Goal: Information Seeking & Learning: Check status

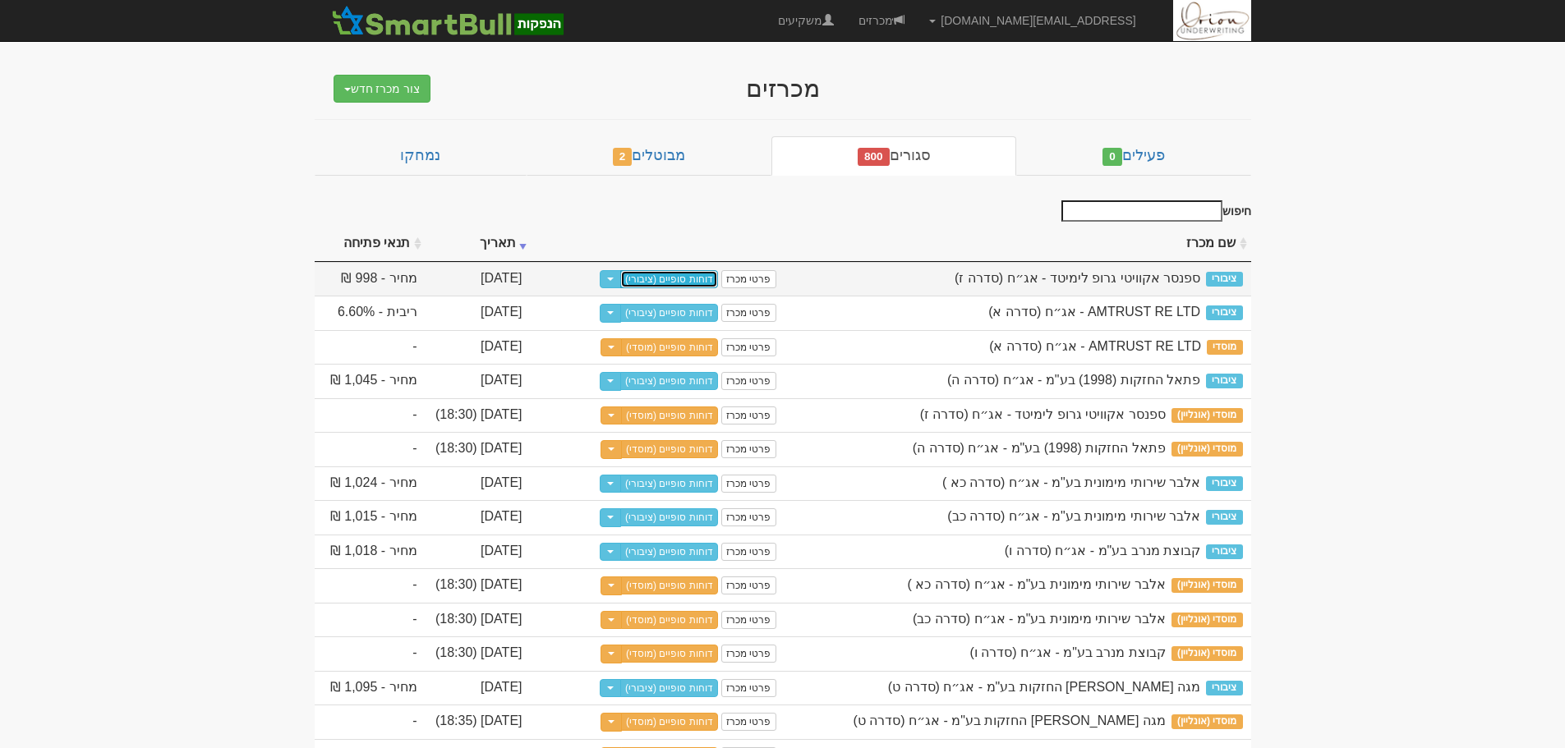
click at [696, 283] on link "דוחות סופיים (ציבורי)" at bounding box center [669, 279] width 98 height 18
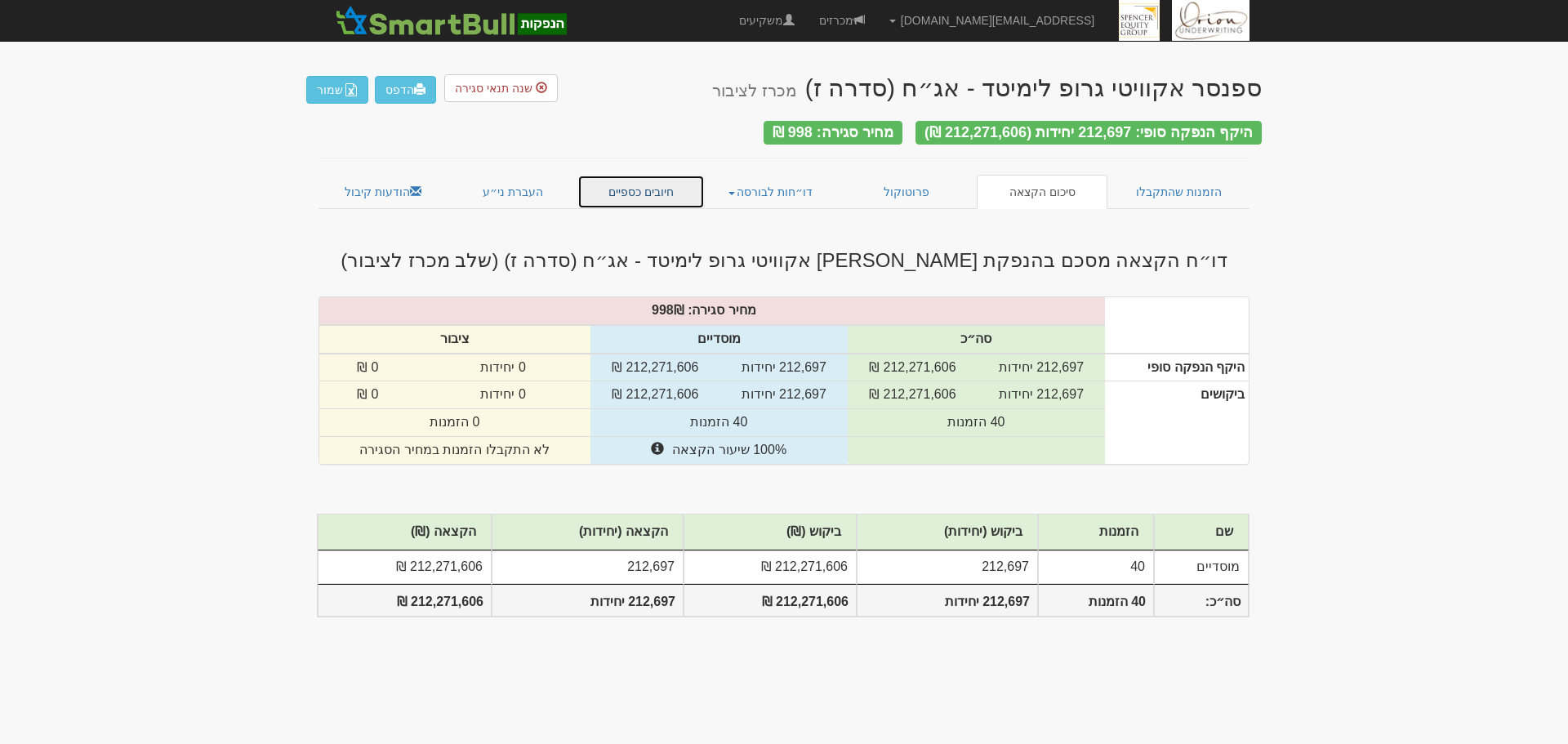
click at [649, 185] on link "חיובים כספיים" at bounding box center [641, 192] width 127 height 35
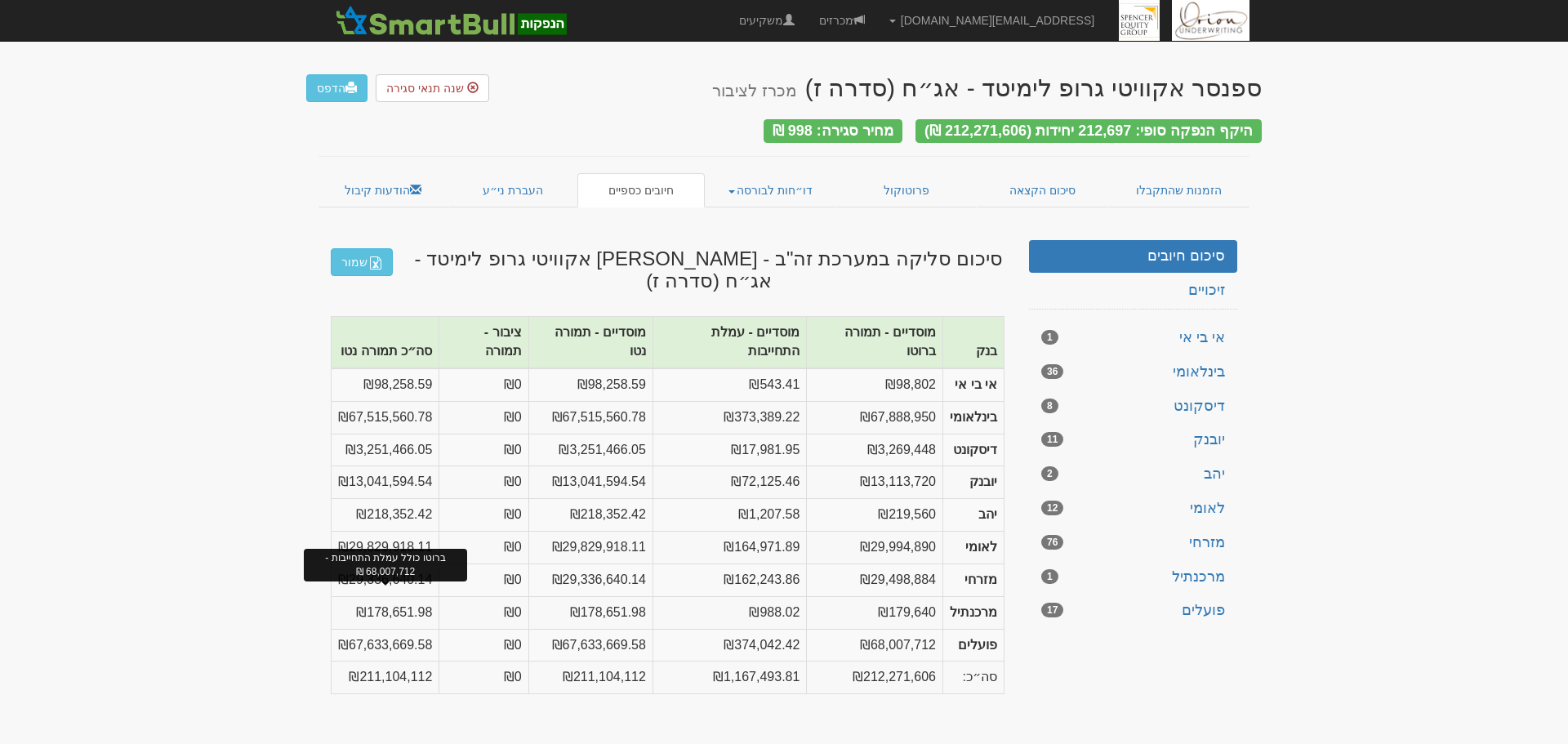
drag, startPoint x: 948, startPoint y: 354, endPoint x: 391, endPoint y: 603, distance: 610.1
click at [391, 603] on tbody "אי בי אי ₪98,802 ₪543.41 ₪98,258.59 ₪0 ₪98,258.59 בינלאומי ₪67,888,950 ₪373,389…" at bounding box center [668, 514] width 673 height 293
click at [388, 661] on td "₪211,104,112" at bounding box center [386, 677] width 107 height 33
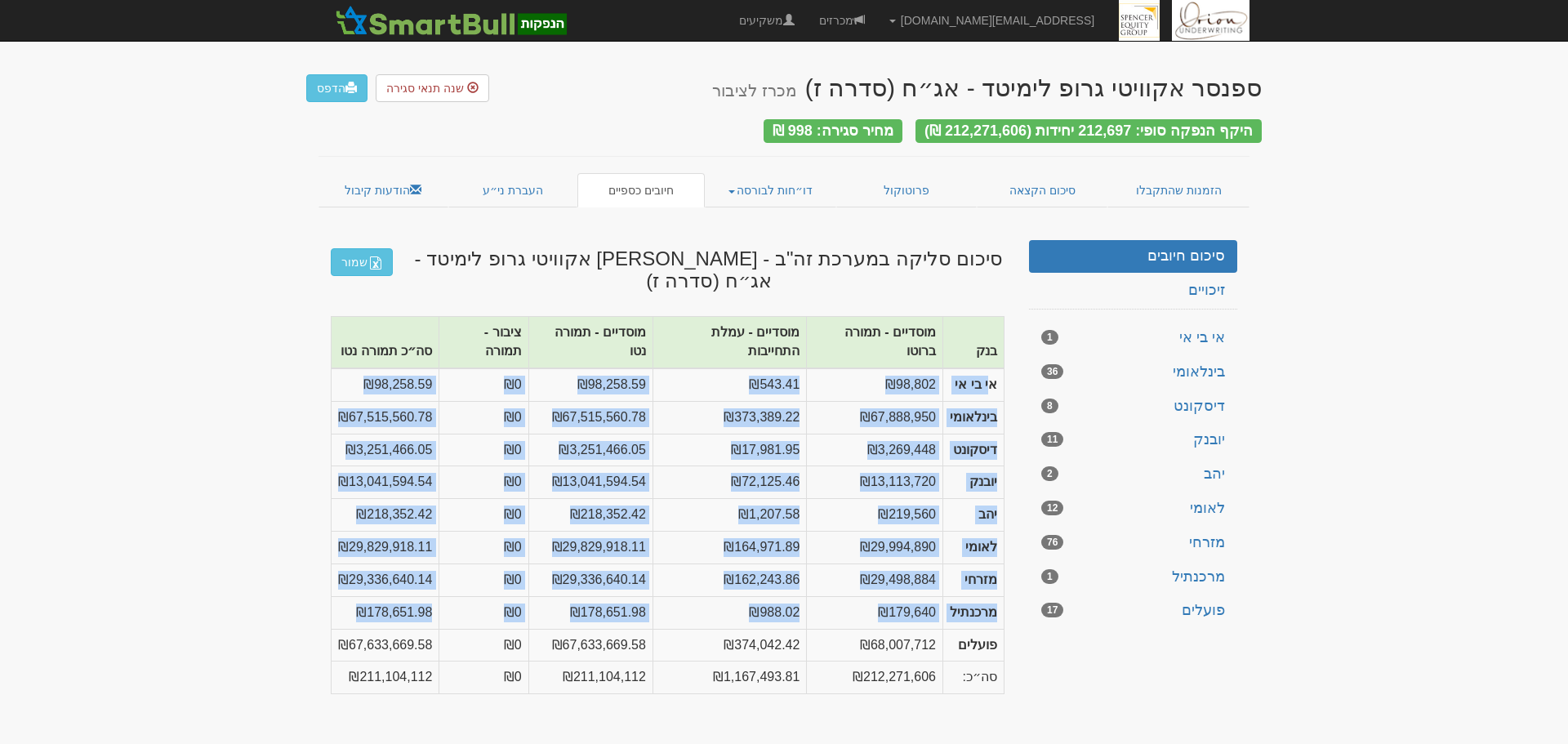
drag, startPoint x: 990, startPoint y: 341, endPoint x: 995, endPoint y: 600, distance: 259.0
click at [995, 600] on tbody "אי בי אי ₪98,802 ₪543.41 ₪98,258.59 ₪0 ₪98,258.59 בינלאומי ₪67,888,950 ₪373,389…" at bounding box center [668, 514] width 673 height 293
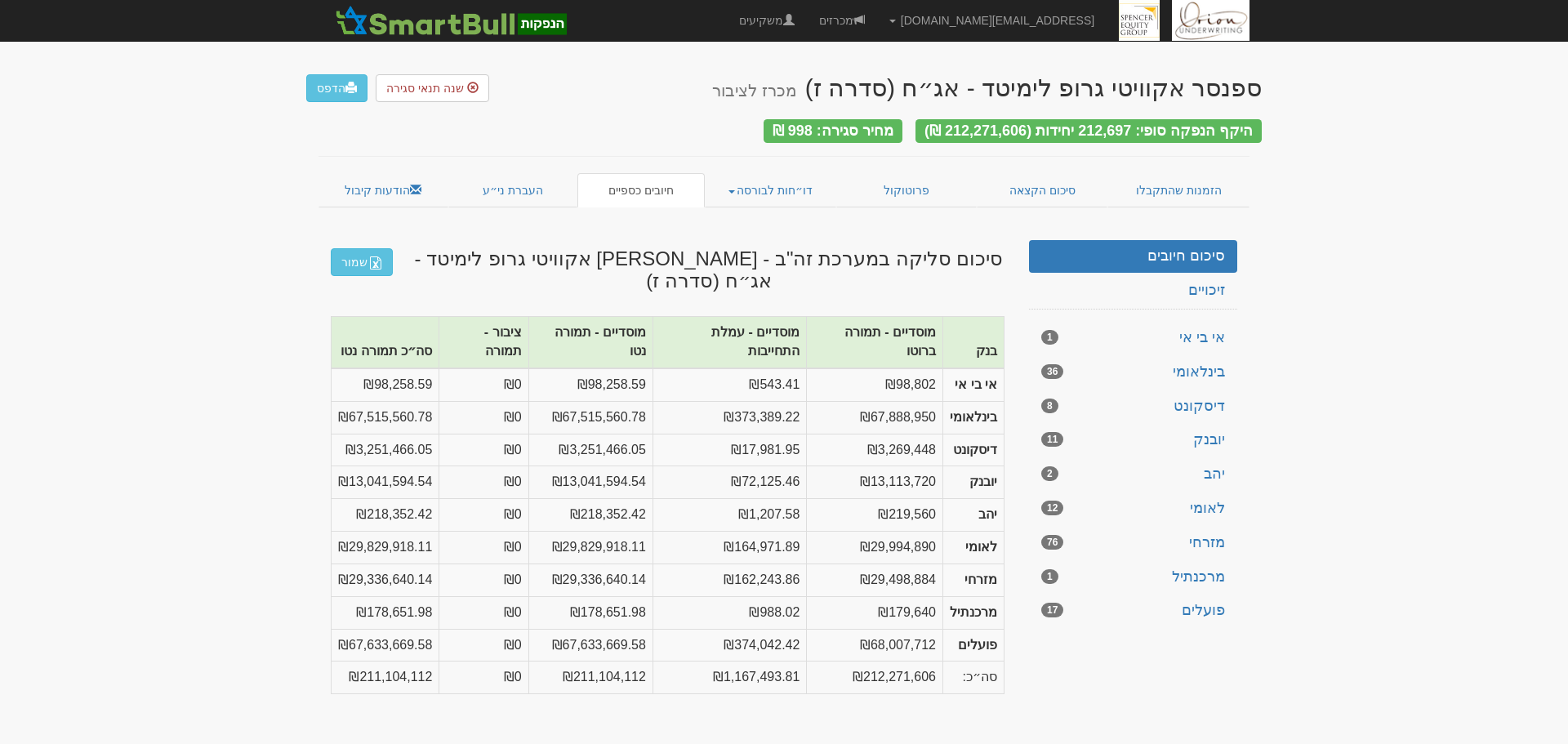
click at [986, 639] on strong "פועלים" at bounding box center [977, 646] width 39 height 14
click at [874, 368] on td "₪98,802" at bounding box center [875, 384] width 136 height 33
drag, startPoint x: 579, startPoint y: 343, endPoint x: 644, endPoint y: 346, distance: 65.1
click at [644, 368] on td "₪98,258.59" at bounding box center [590, 384] width 124 height 33
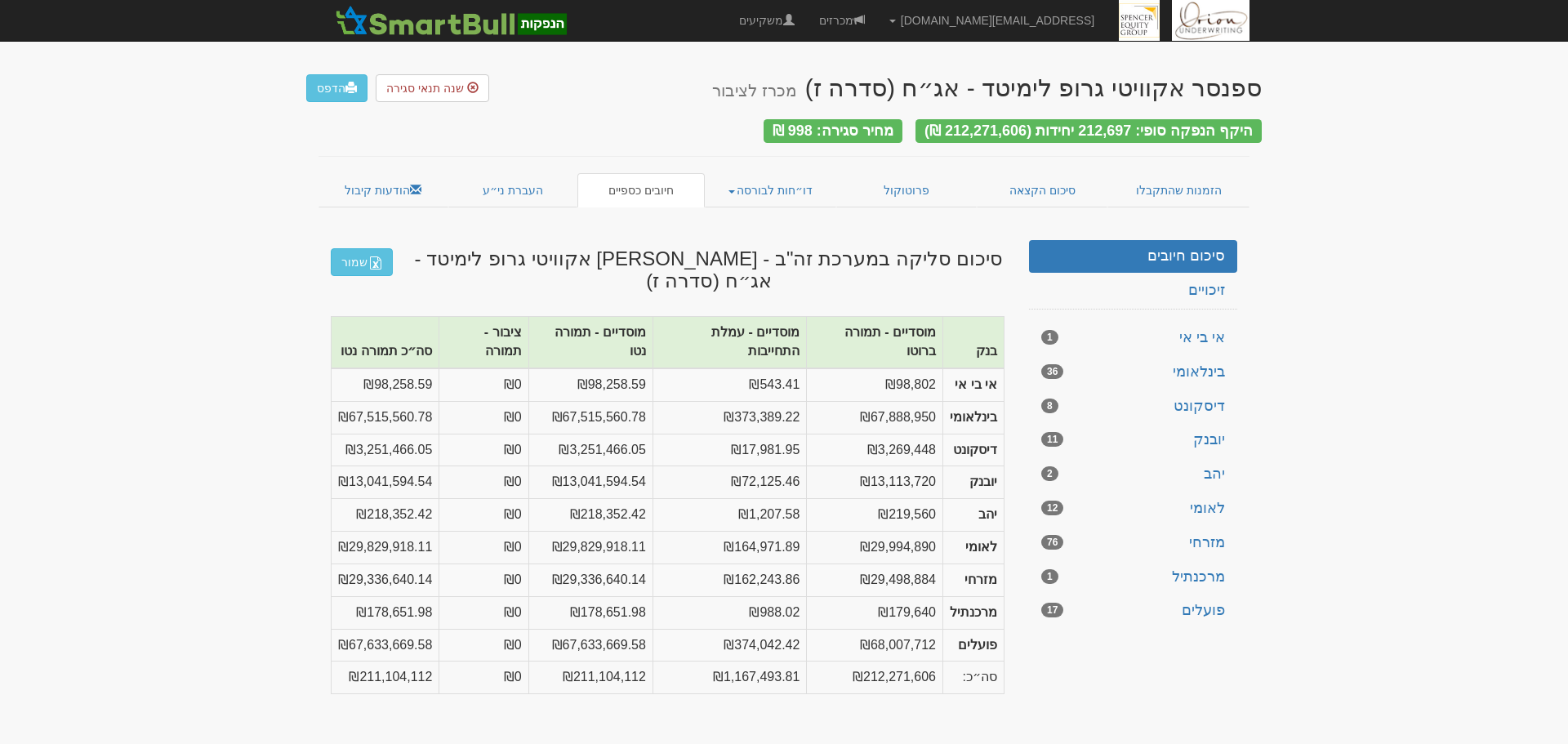
click at [598, 368] on td "₪98,258.59" at bounding box center [590, 384] width 124 height 33
drag, startPoint x: 575, startPoint y: 347, endPoint x: 633, endPoint y: 346, distance: 58.0
click at [633, 368] on td "₪98,258.59" at bounding box center [590, 384] width 124 height 33
click at [562, 401] on td "₪67,515,560.78" at bounding box center [590, 417] width 124 height 33
drag, startPoint x: 438, startPoint y: 637, endPoint x: 345, endPoint y: 644, distance: 93.3
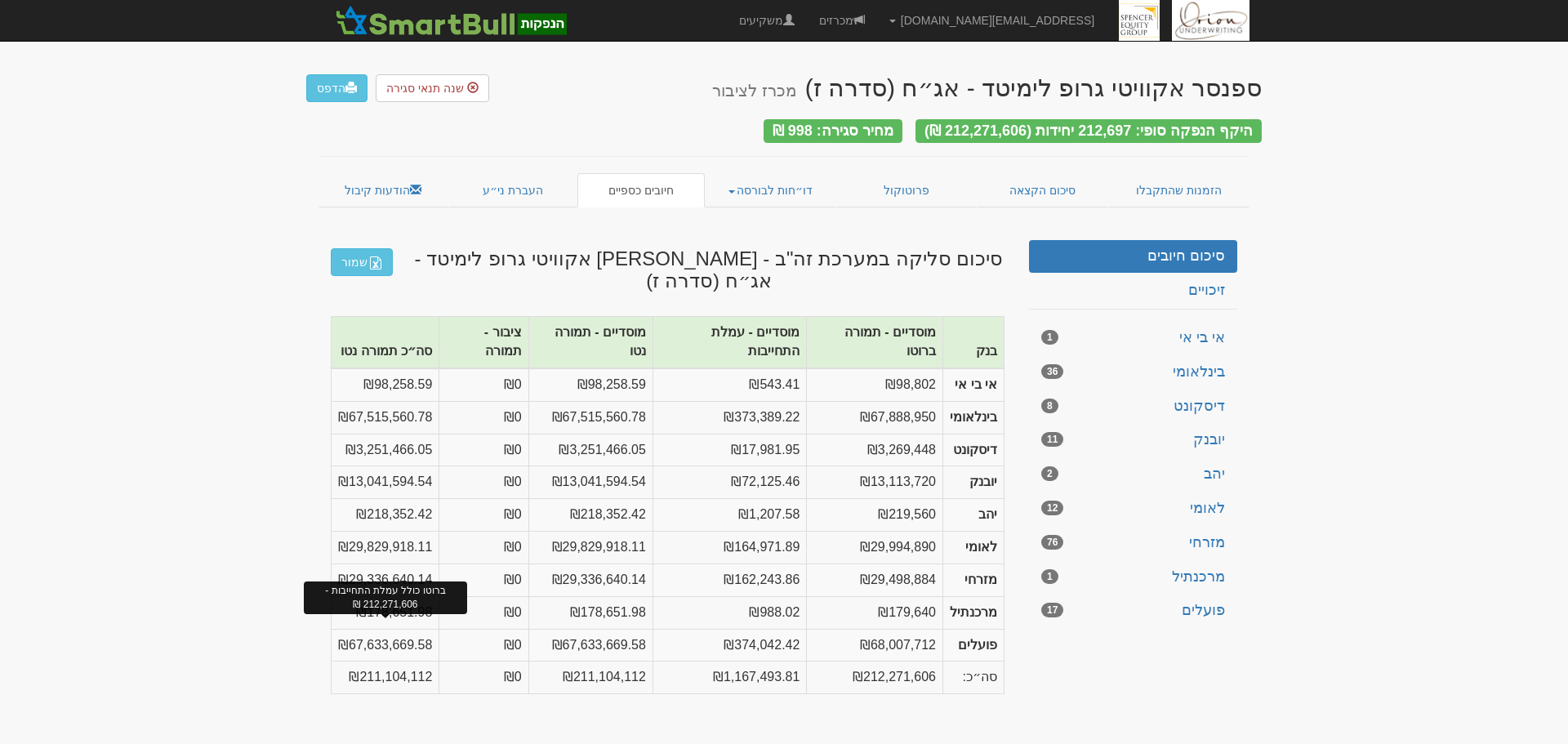
click at [345, 661] on td "₪211,104,112" at bounding box center [386, 677] width 107 height 33
drag, startPoint x: 579, startPoint y: 81, endPoint x: 568, endPoint y: 91, distance: 14.9
drag, startPoint x: 568, startPoint y: 91, endPoint x: 184, endPoint y: 219, distance: 404.8
click at [178, 220] on body "[EMAIL_ADDRESS][DOMAIN_NAME] הגדרות חשבונות הנפקה תבניות הודעות קיבול" at bounding box center [784, 372] width 1568 height 744
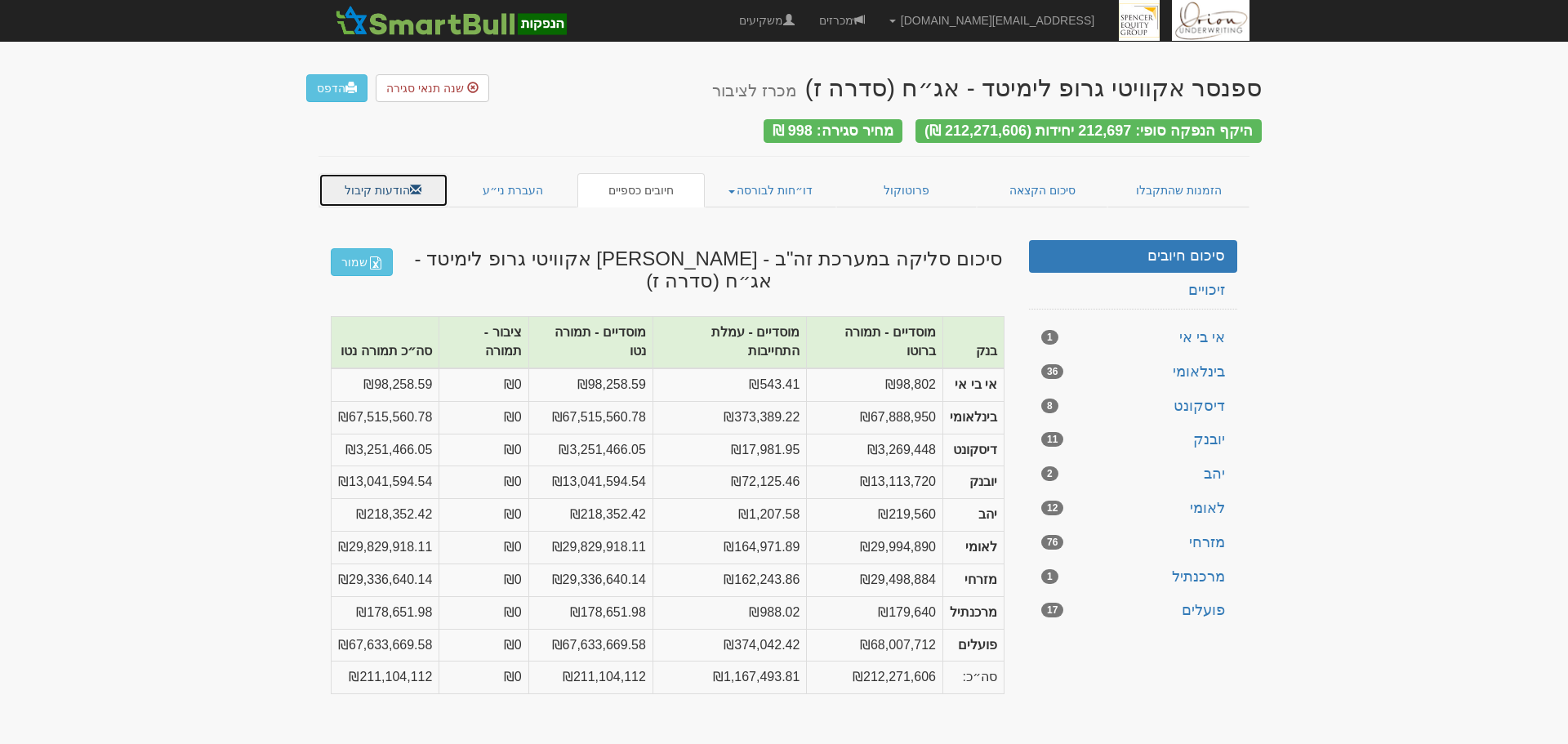
click at [372, 181] on link "הודעות קיבול" at bounding box center [383, 190] width 130 height 35
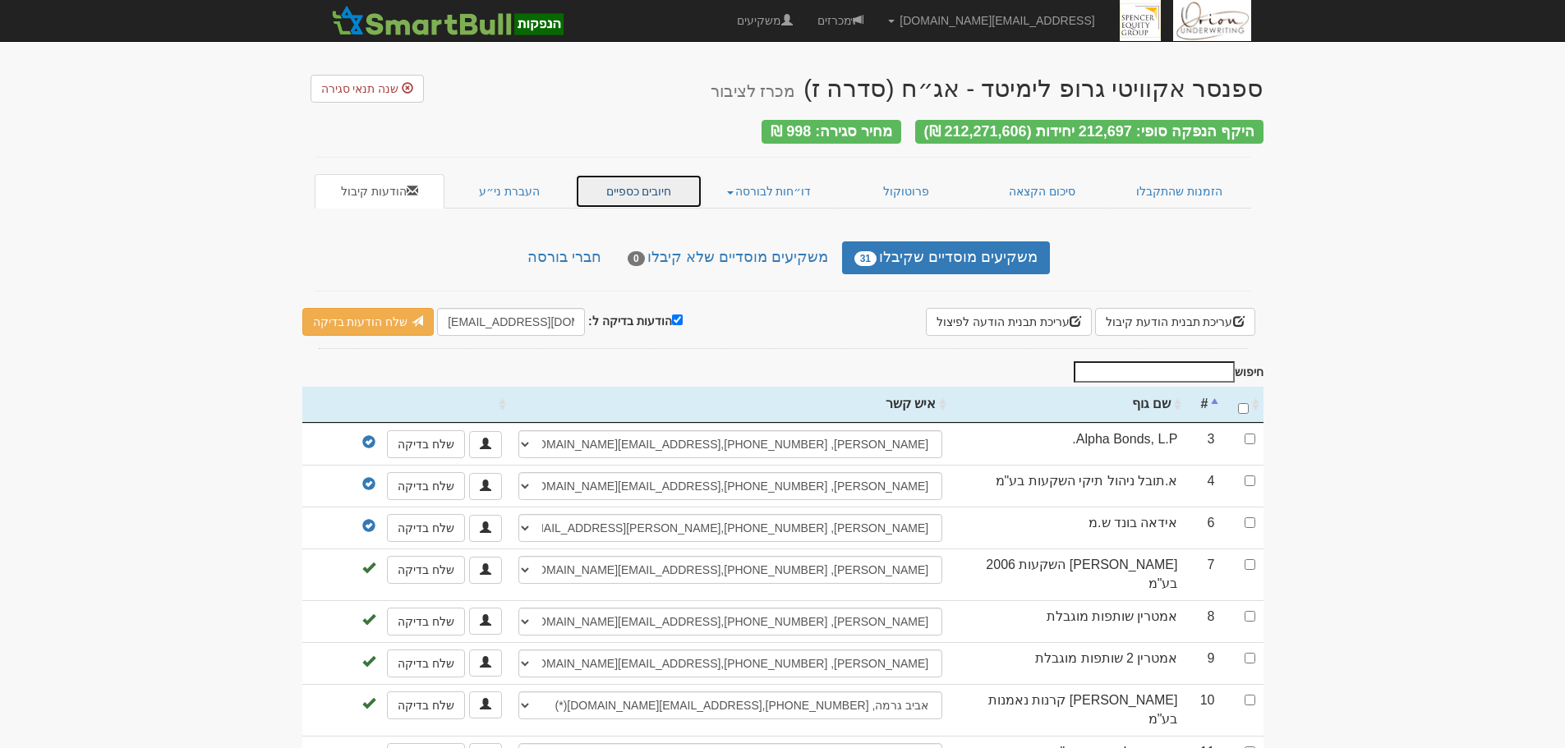
click at [657, 191] on link "חיובים כספיים" at bounding box center [639, 191] width 128 height 35
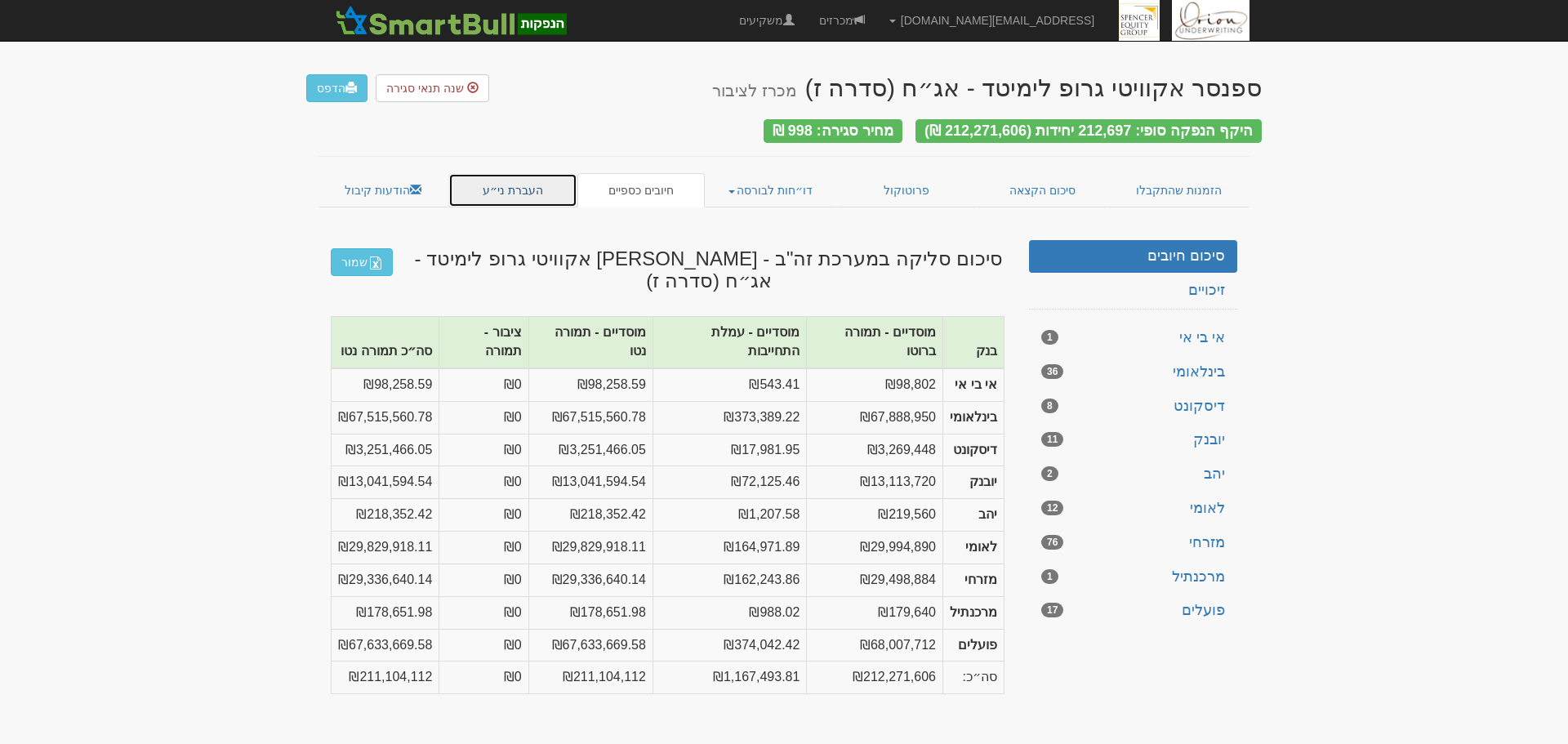
click at [504, 186] on link "העברת ני״ע" at bounding box center [513, 190] width 130 height 35
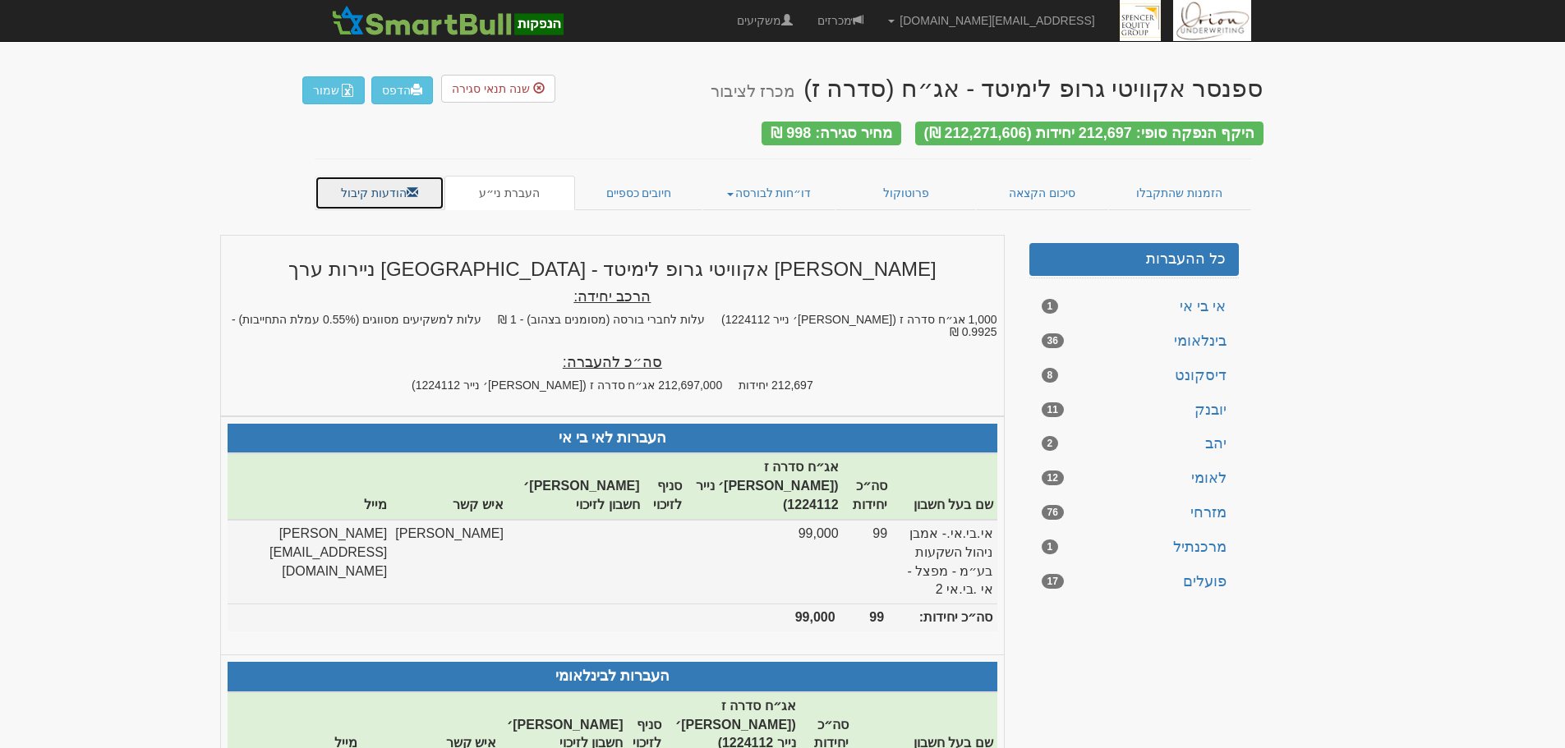
click at [386, 183] on link "הודעות קיבול" at bounding box center [380, 193] width 131 height 35
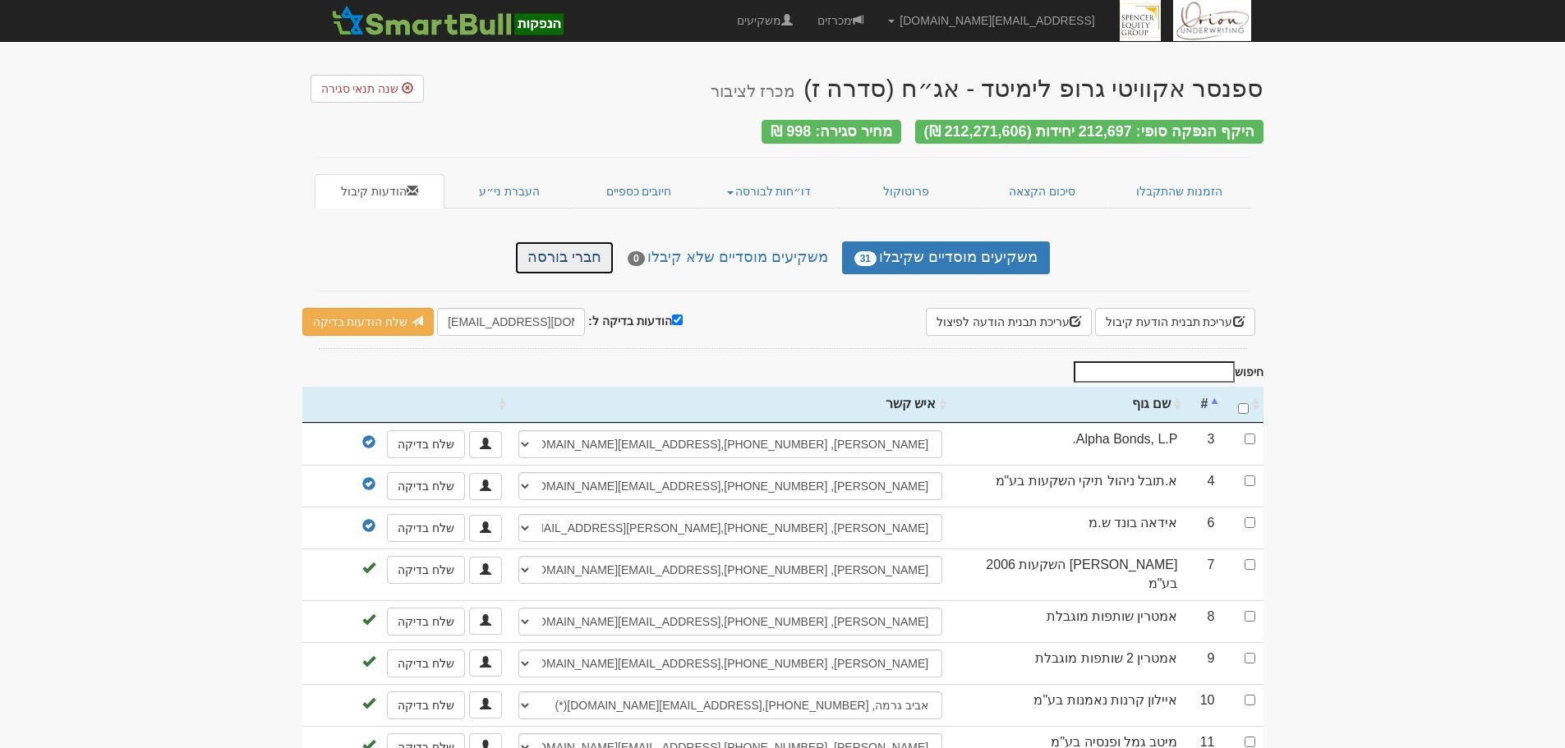
click at [559, 246] on link "חברי בורסה" at bounding box center [564, 258] width 99 height 33
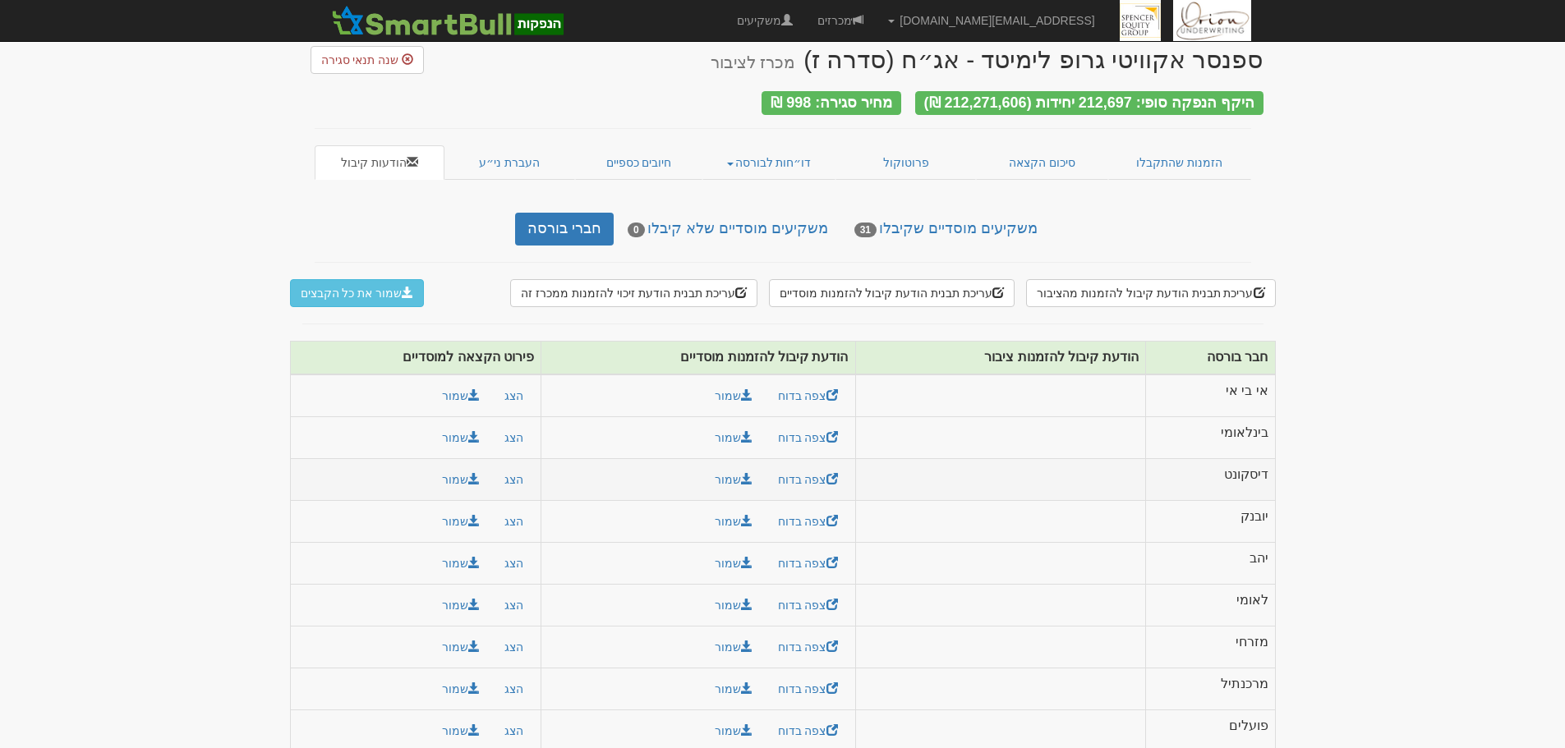
scroll to position [43, 0]
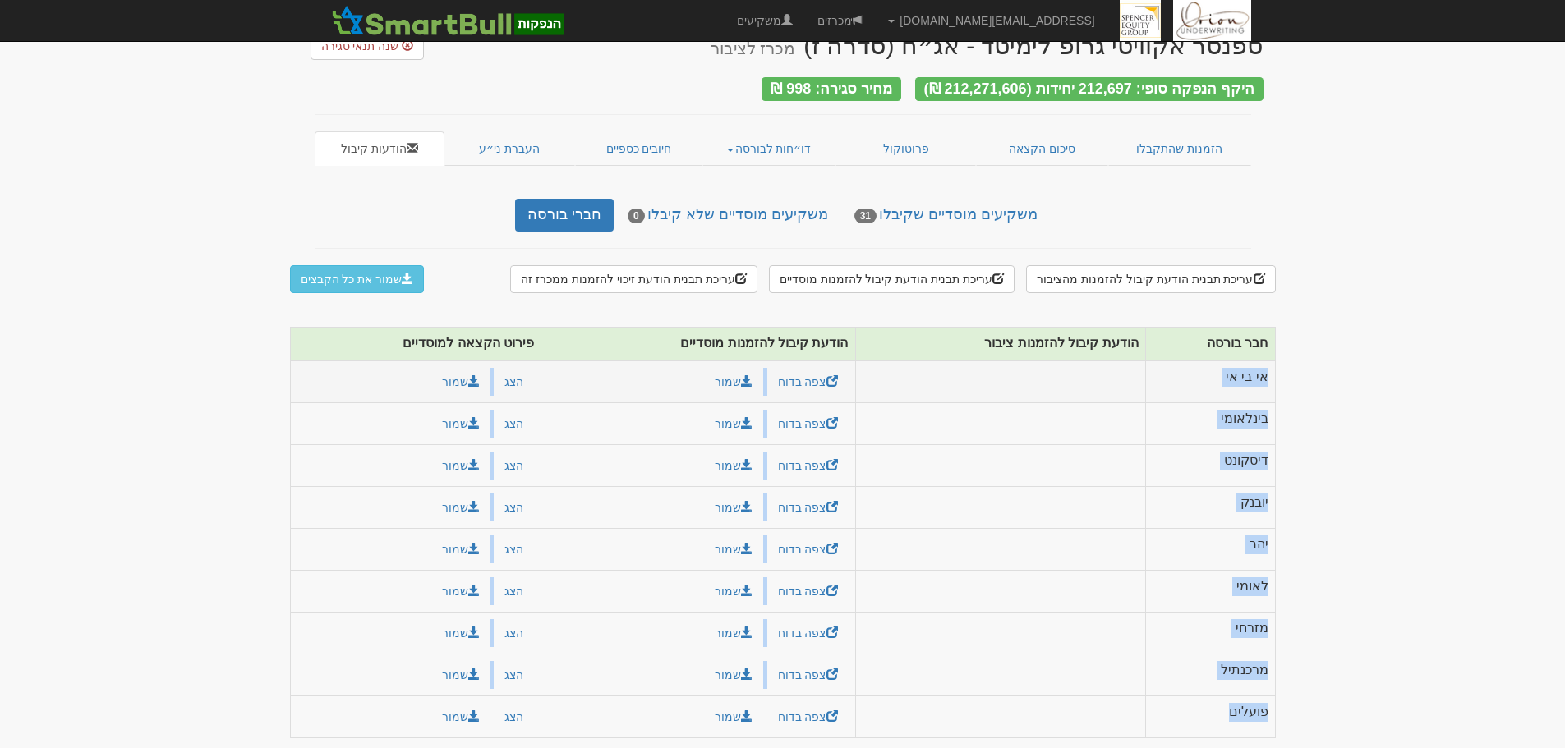
drag, startPoint x: 1226, startPoint y: 712, endPoint x: 1268, endPoint y: 366, distance: 348.4
click at [1268, 366] on tbody "אי בי אי צפה בדוח שמור הצג" at bounding box center [782, 550] width 985 height 378
click at [1346, 546] on body "[EMAIL_ADDRESS][DOMAIN_NAME] הגדרות חשבונות הנפקה תבניות הודעות קיבול" at bounding box center [782, 356] width 1565 height 798
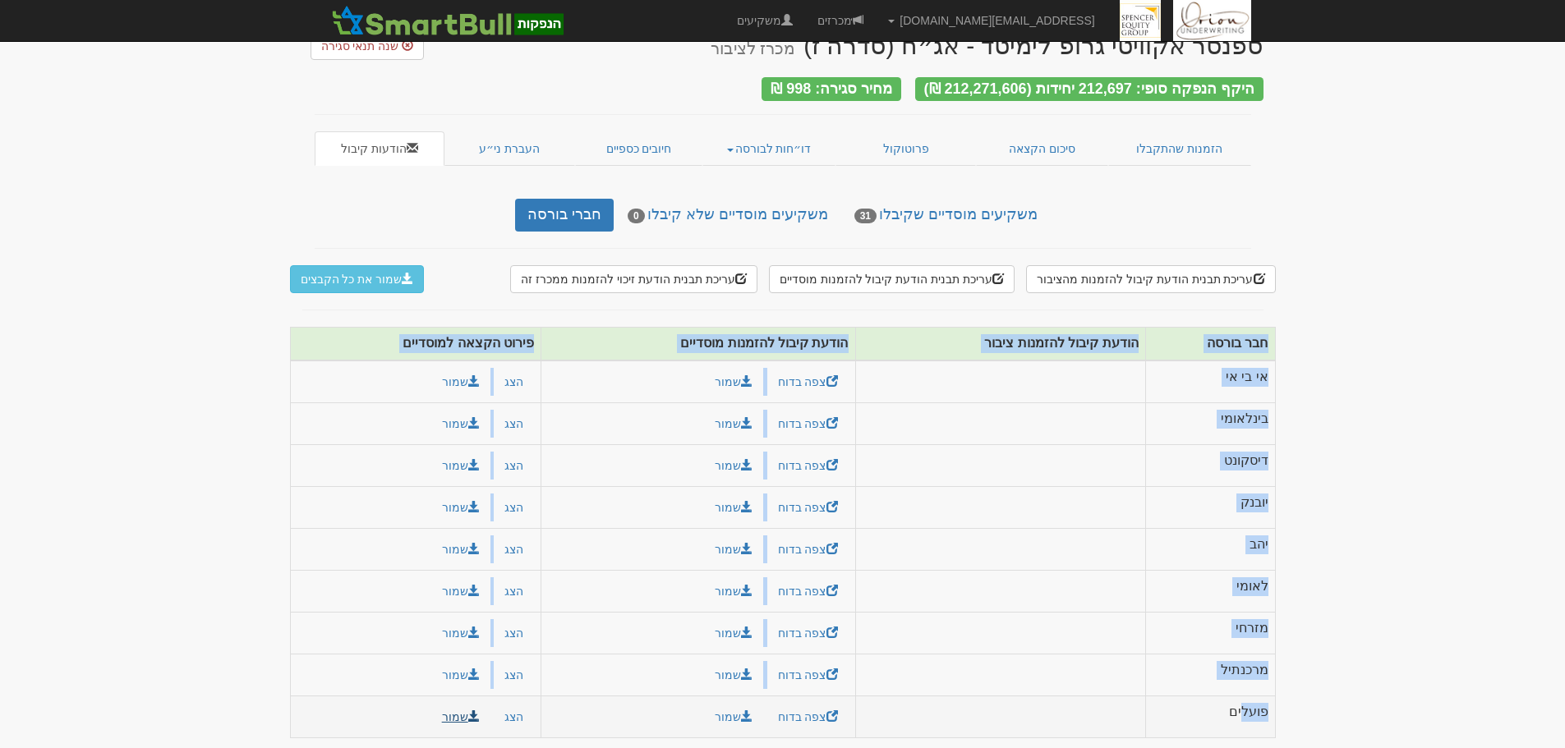
drag, startPoint x: 1247, startPoint y: 702, endPoint x: 480, endPoint y: 706, distance: 767.3
click at [480, 706] on tr "פועלים צפה בדוח שמור הצג" at bounding box center [782, 718] width 985 height 42
click at [802, 706] on link "צפה בדוח" at bounding box center [807, 717] width 81 height 28
click at [503, 715] on button "הצג" at bounding box center [514, 717] width 40 height 28
click at [518, 713] on button "הצג" at bounding box center [514, 717] width 40 height 28
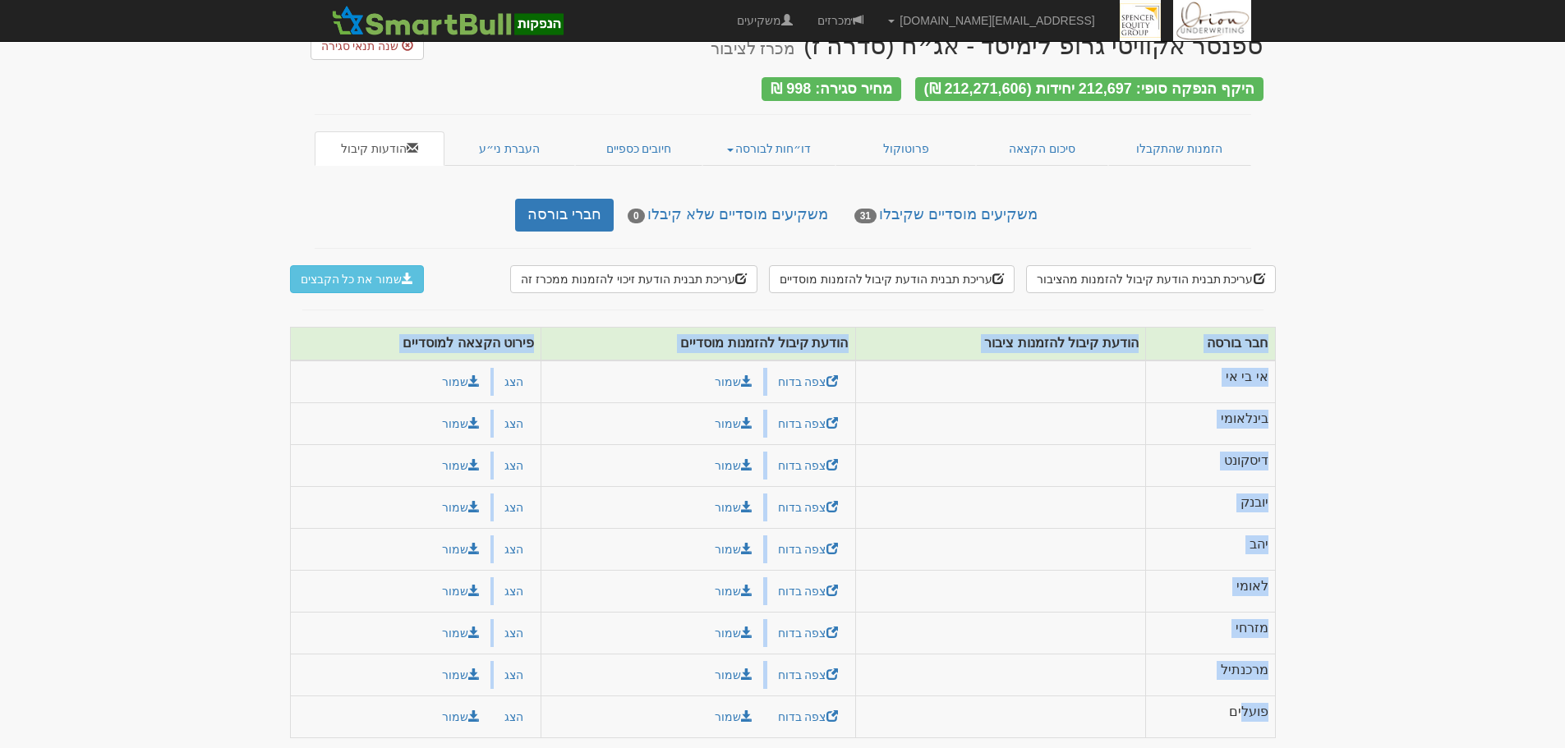
click at [1337, 444] on body "[EMAIL_ADDRESS][DOMAIN_NAME] הגדרות חשבונות הנפקה תבניות הודעות קיבול" at bounding box center [782, 356] width 1565 height 798
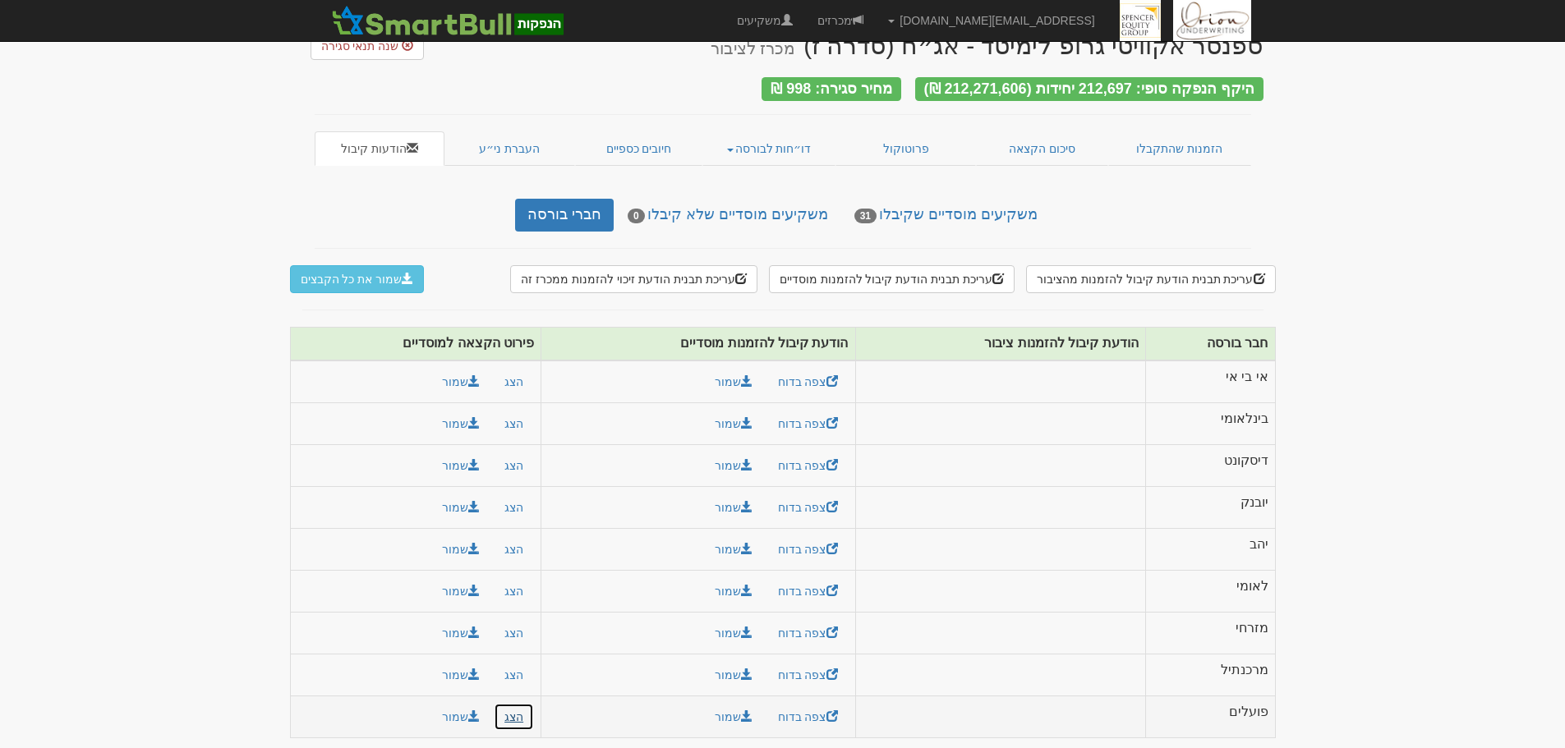
click at [513, 711] on button "הצג" at bounding box center [514, 717] width 40 height 28
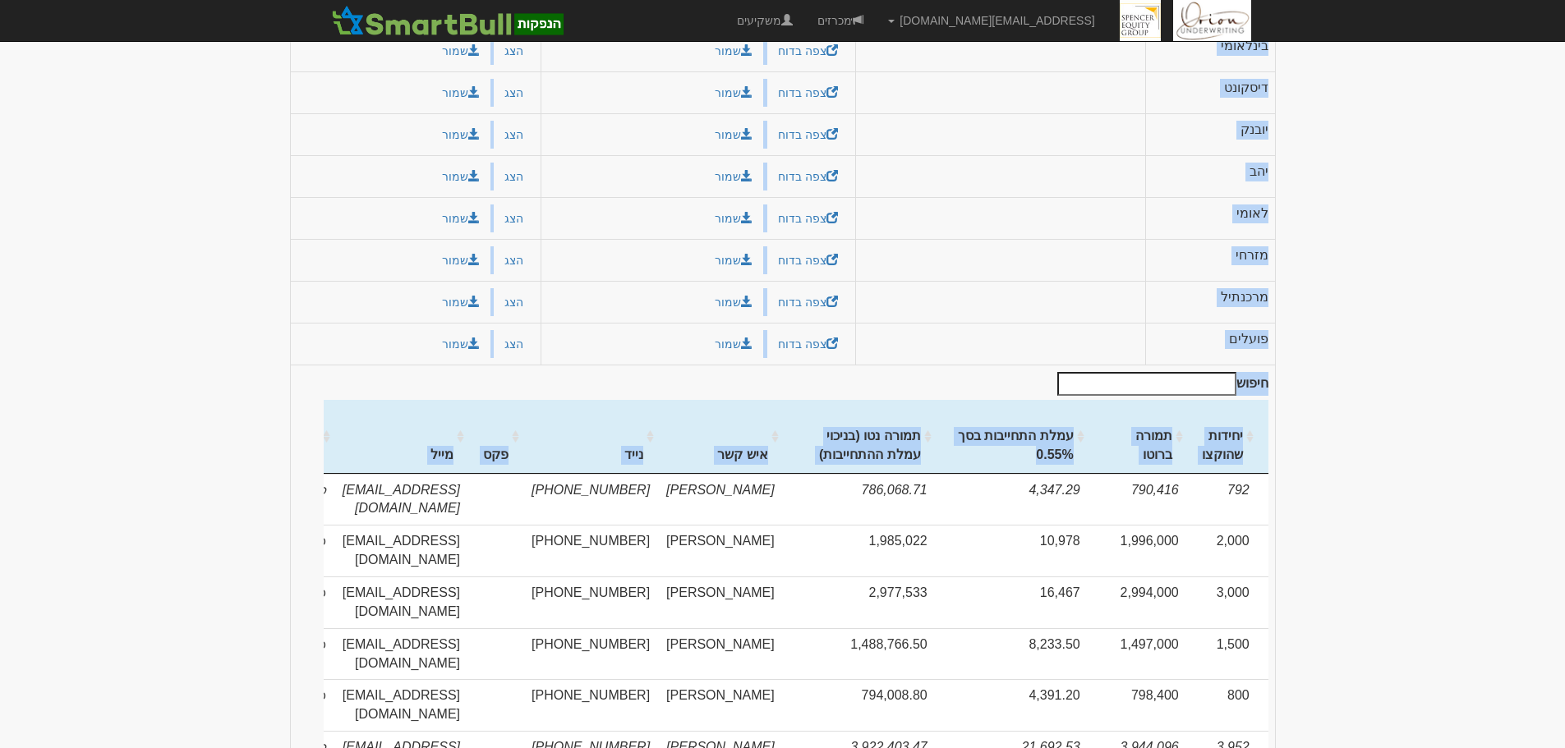
scroll to position [0, -628]
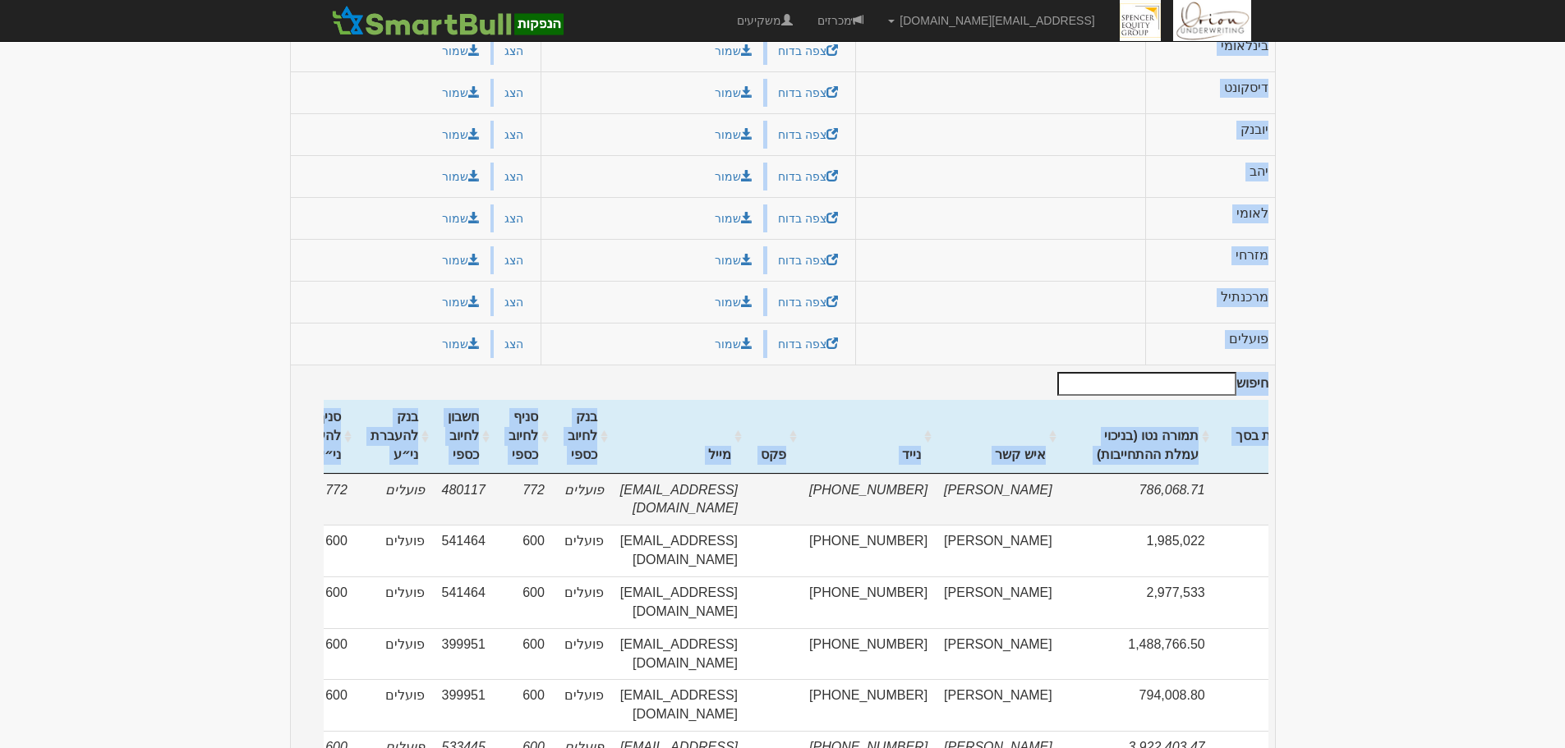
drag, startPoint x: 1232, startPoint y: 487, endPoint x: 637, endPoint y: 469, distance: 595.8
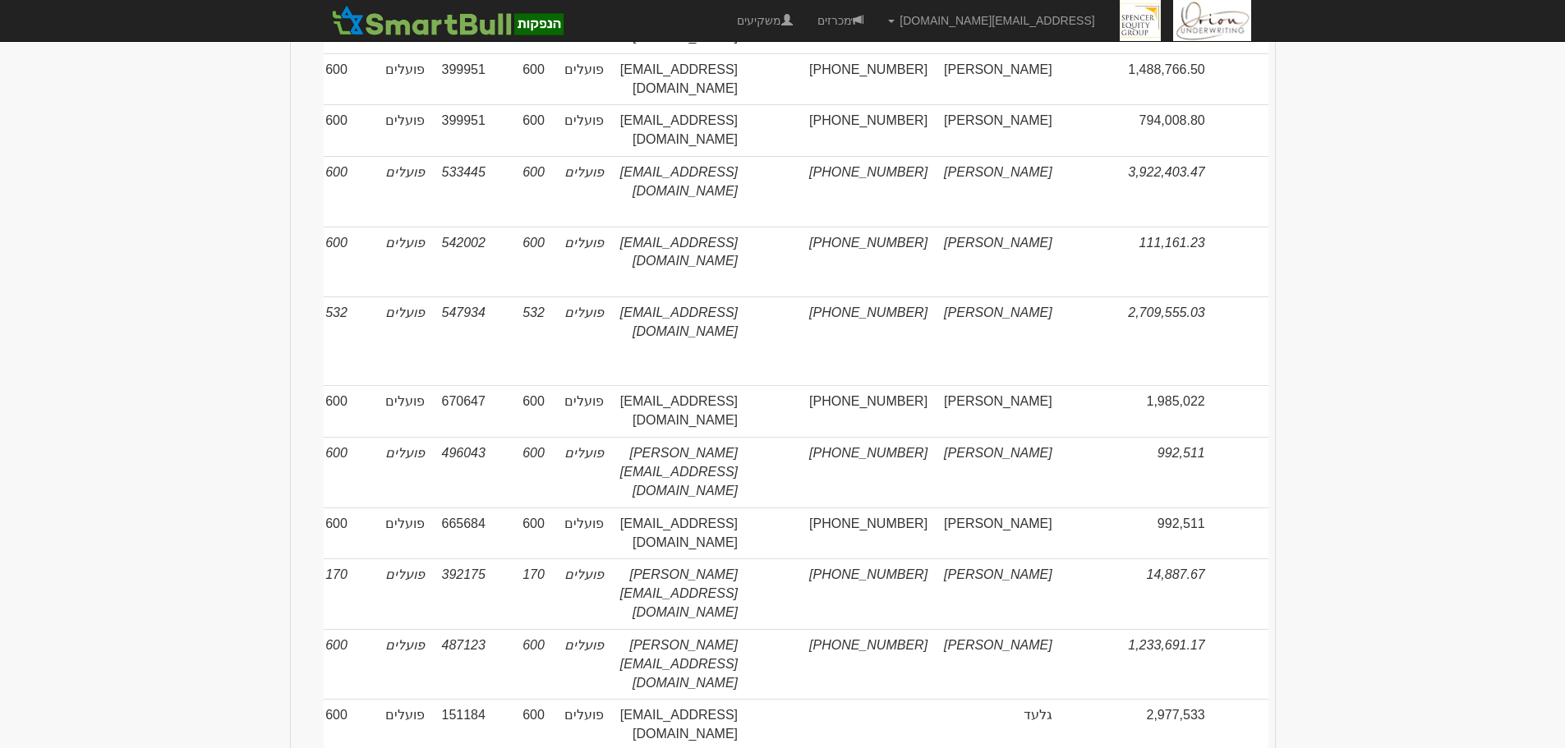
scroll to position [580, 0]
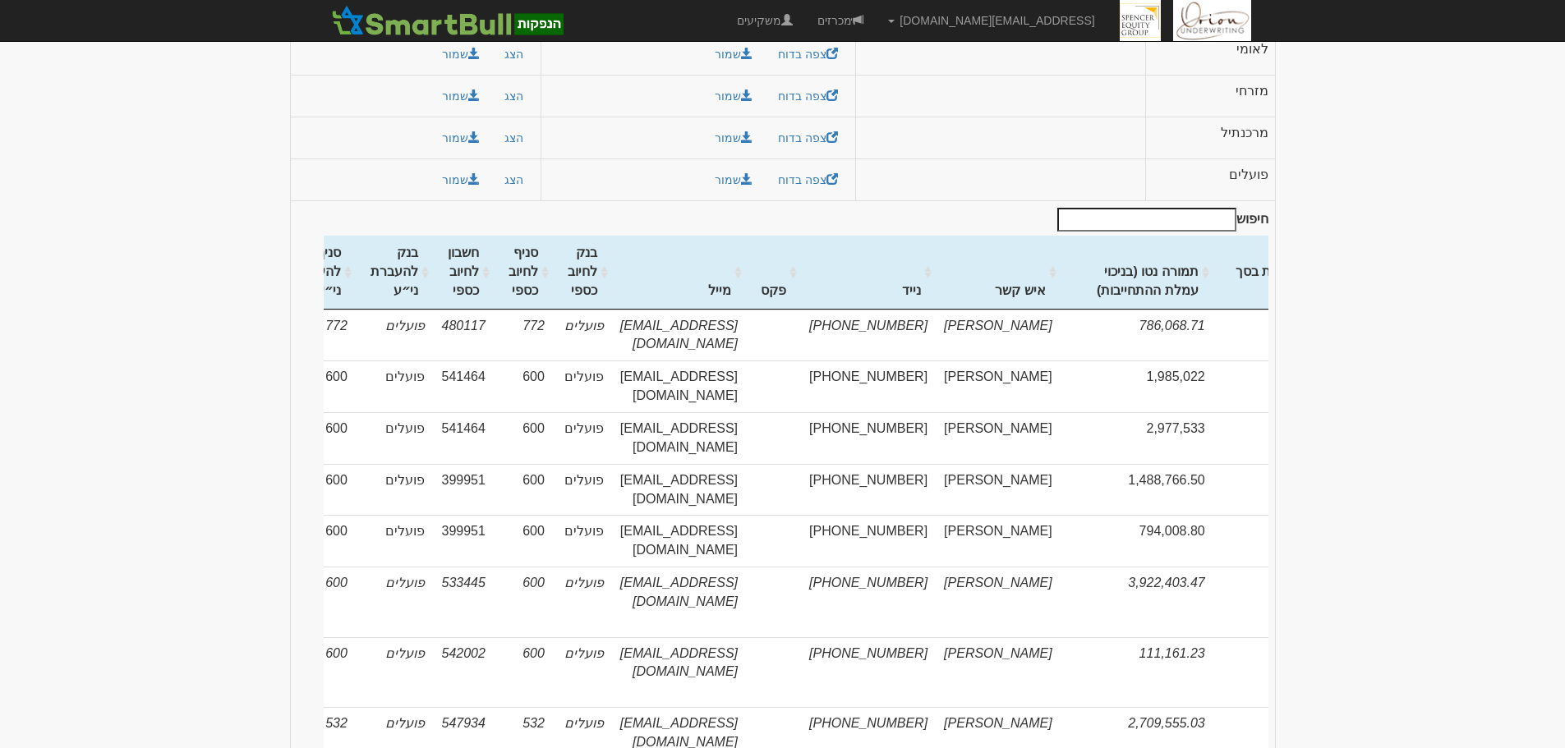
click at [1337, 370] on body "[EMAIL_ADDRESS][DOMAIN_NAME] הגדרות חשבונות הנפקה תבניות הודעות קיבול" at bounding box center [782, 410] width 1565 height 1980
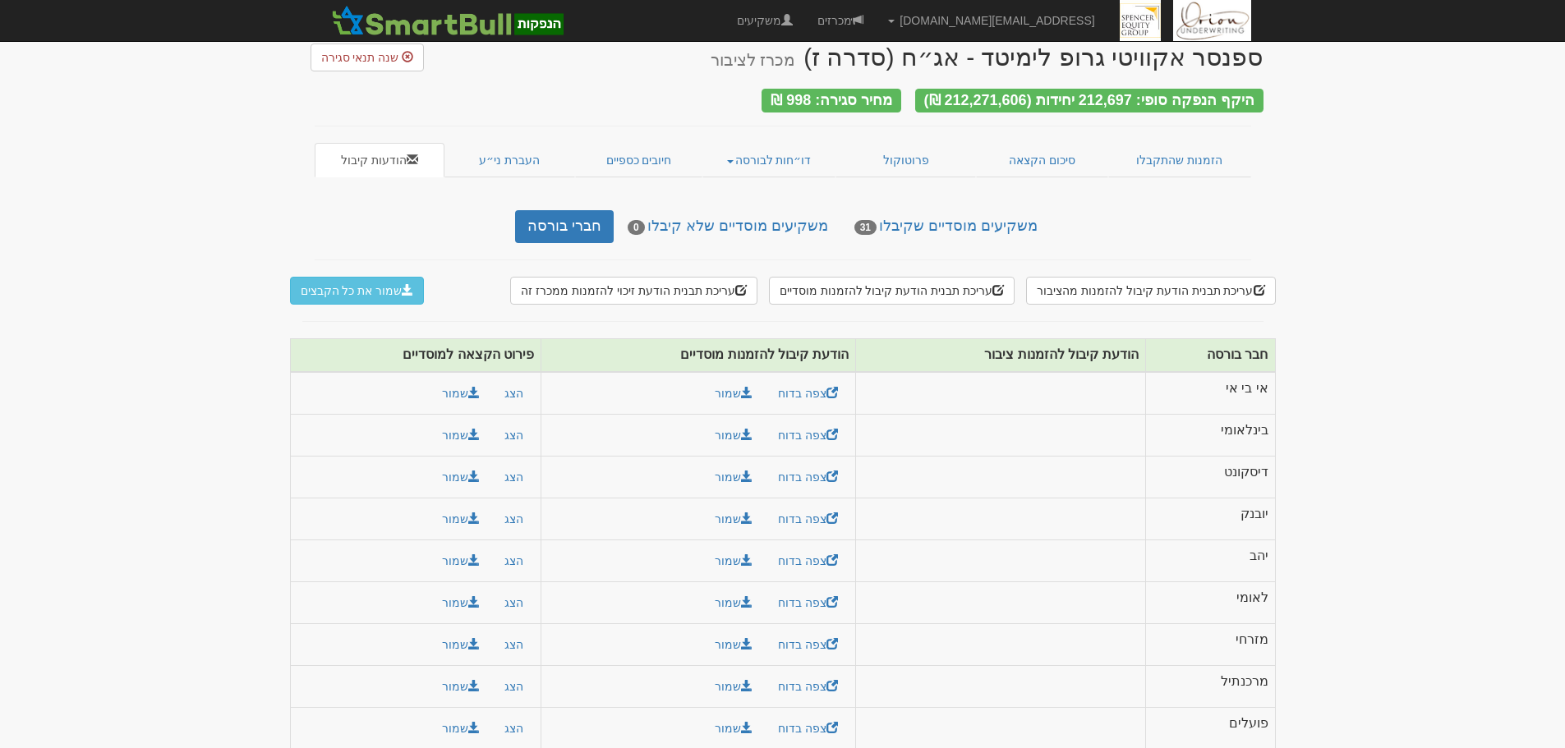
scroll to position [0, 0]
